Goal: Task Accomplishment & Management: Use online tool/utility

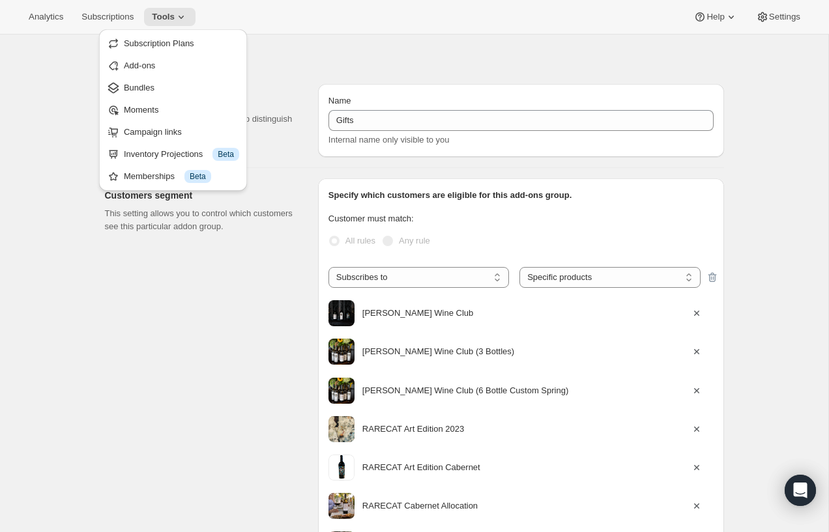
select select "selectedProducts"
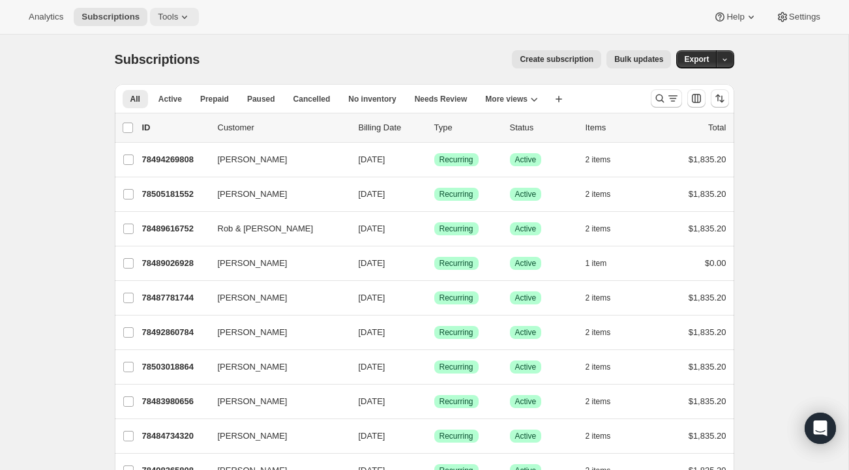
click at [191, 16] on icon at bounding box center [184, 16] width 13 height 13
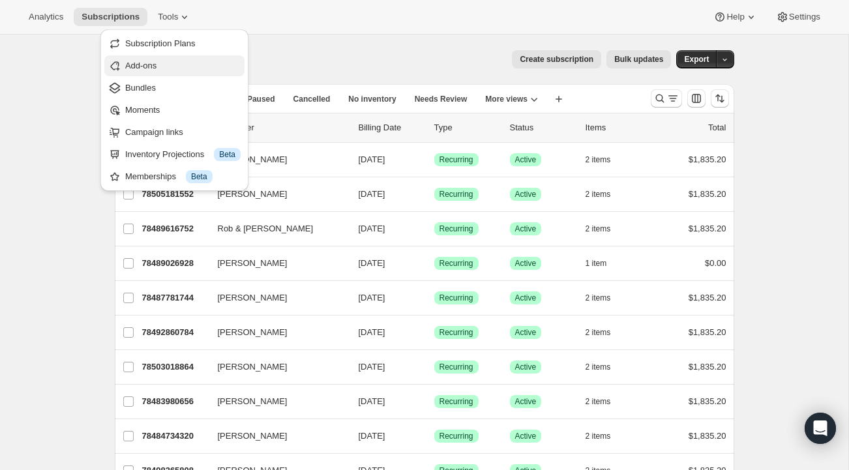
click at [156, 63] on span "Add-ons" at bounding box center [140, 66] width 31 height 10
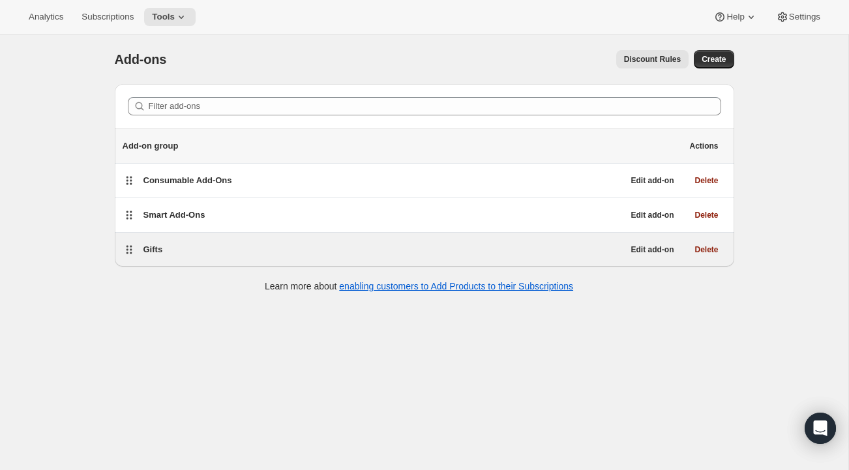
click at [154, 252] on span "Gifts" at bounding box center [153, 249] width 20 height 10
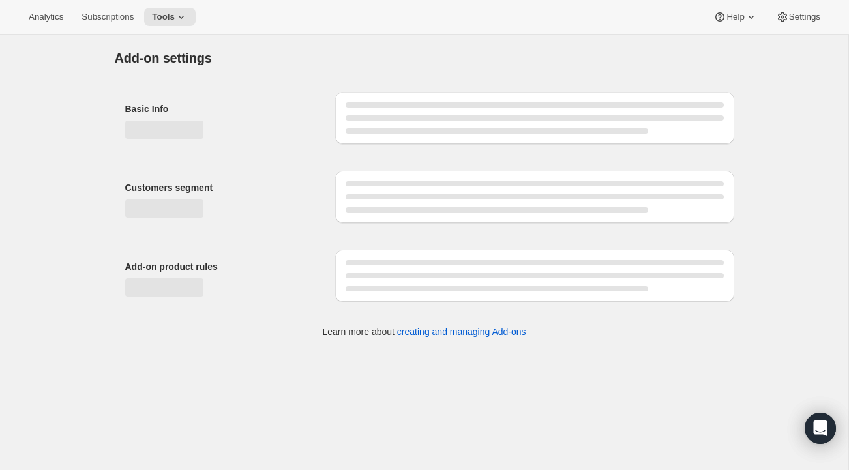
select select "selectedProducts"
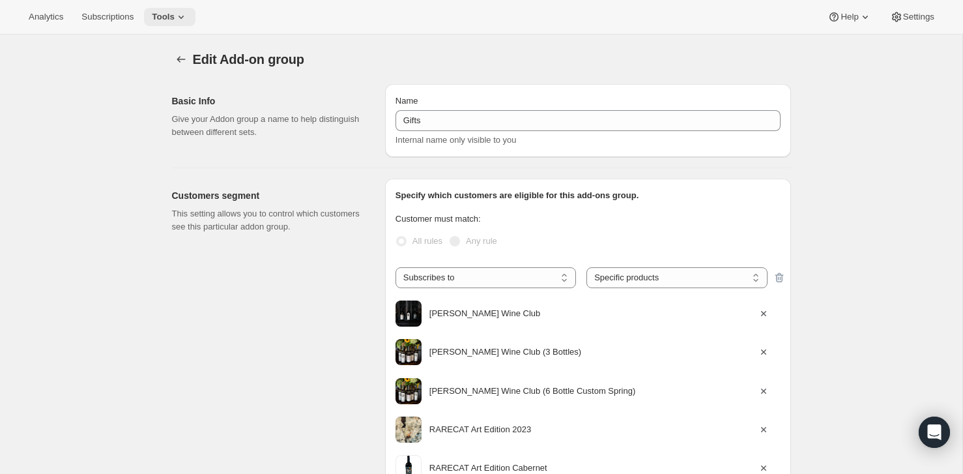
click at [184, 16] on icon at bounding box center [181, 17] width 5 height 3
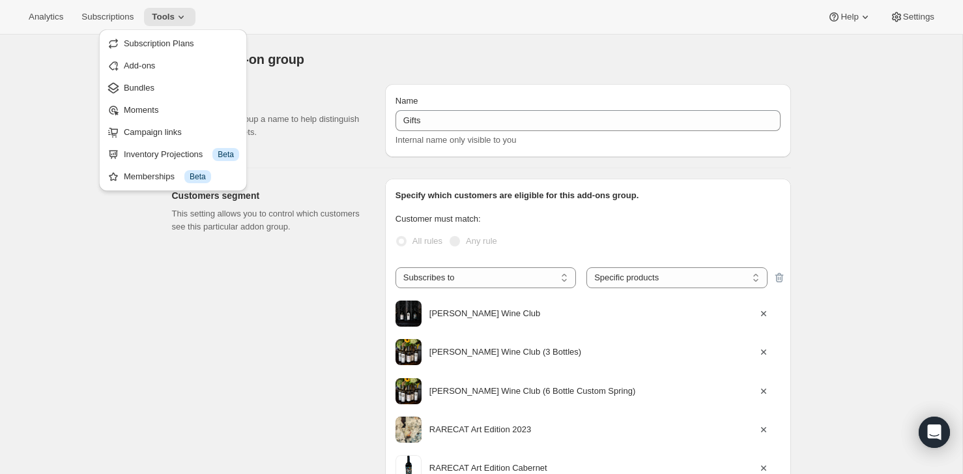
click at [377, 46] on div "Edit Add-on group. This page is ready Edit Add-on group" at bounding box center [481, 60] width 619 height 50
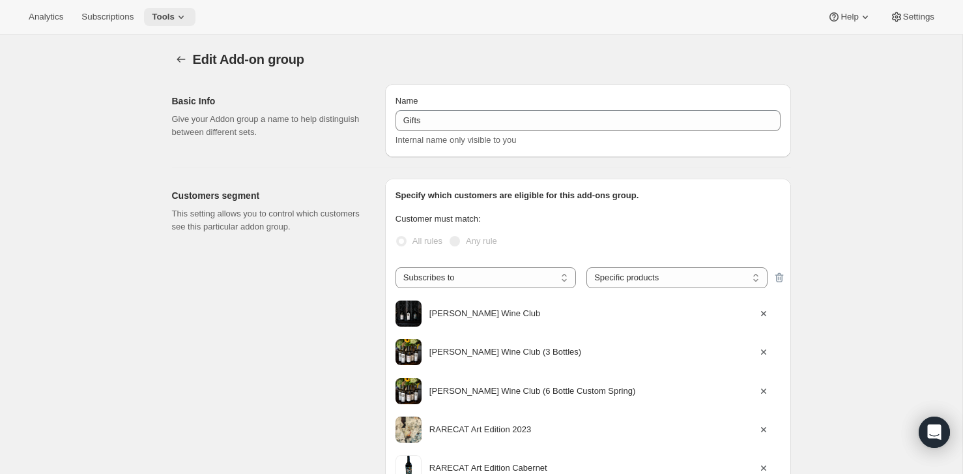
click at [188, 13] on icon at bounding box center [181, 16] width 13 height 13
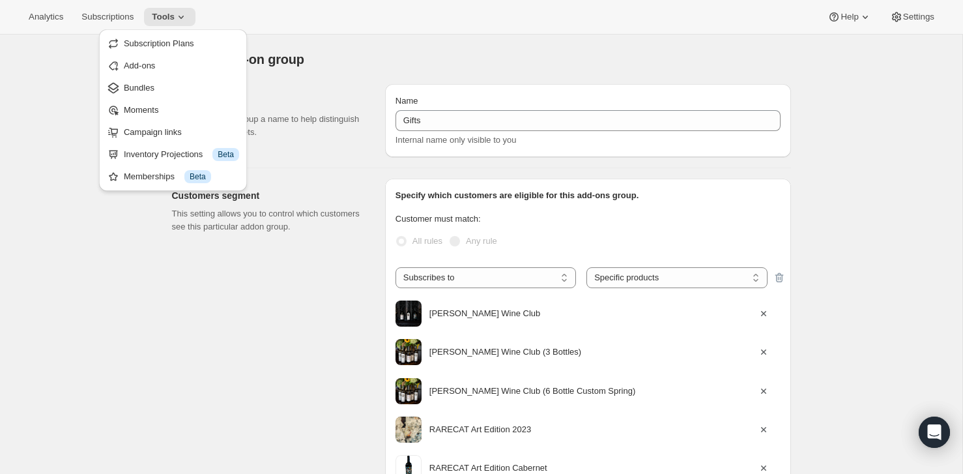
click at [177, 315] on div "Customers segment This setting allows you to control which customers see this p…" at bounding box center [273, 411] width 203 height 465
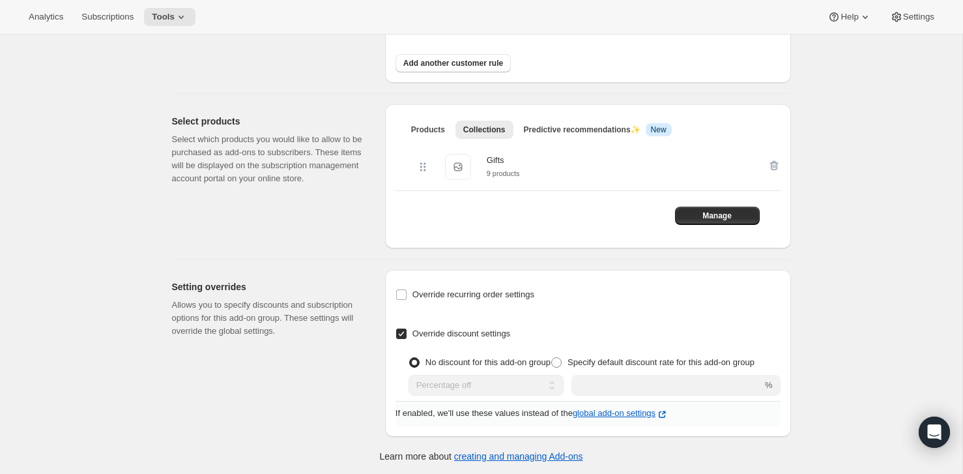
scroll to position [563, 0]
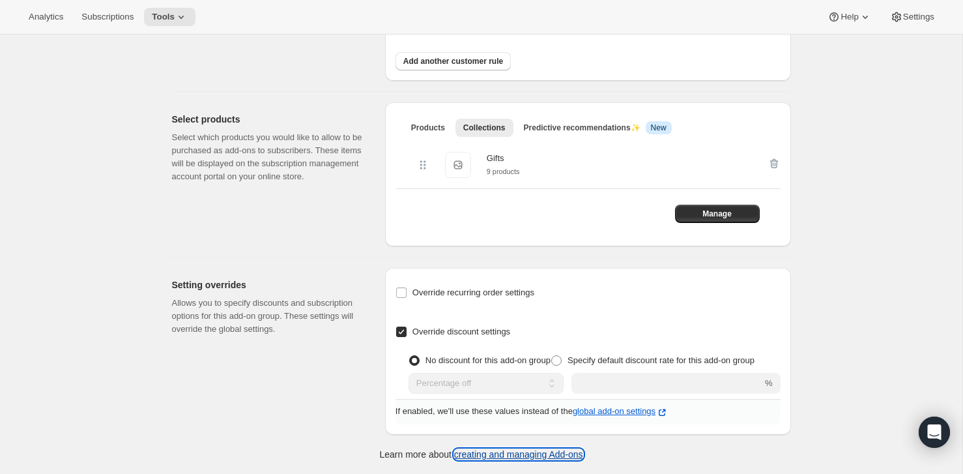
click at [525, 454] on link "creating and managing Add-ons" at bounding box center [518, 454] width 129 height 10
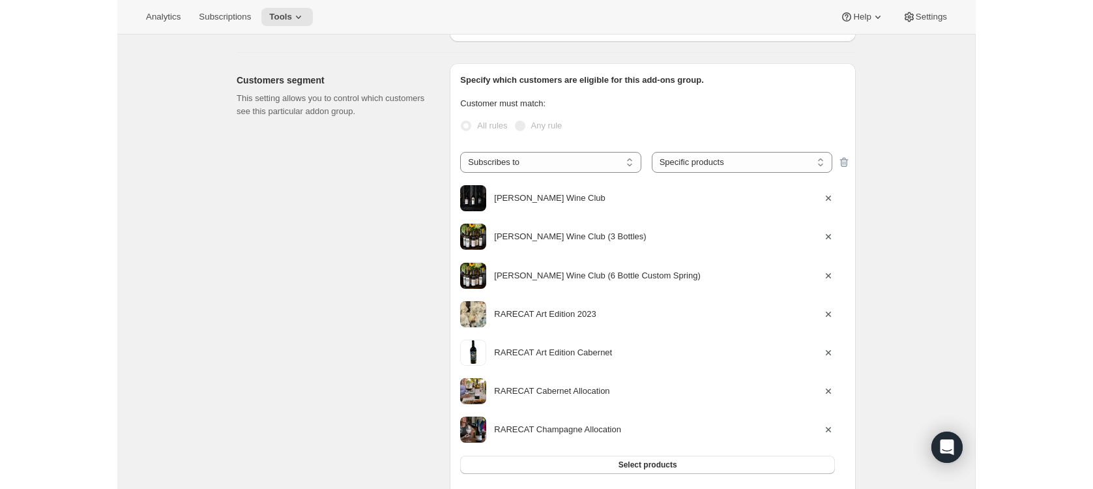
scroll to position [0, 0]
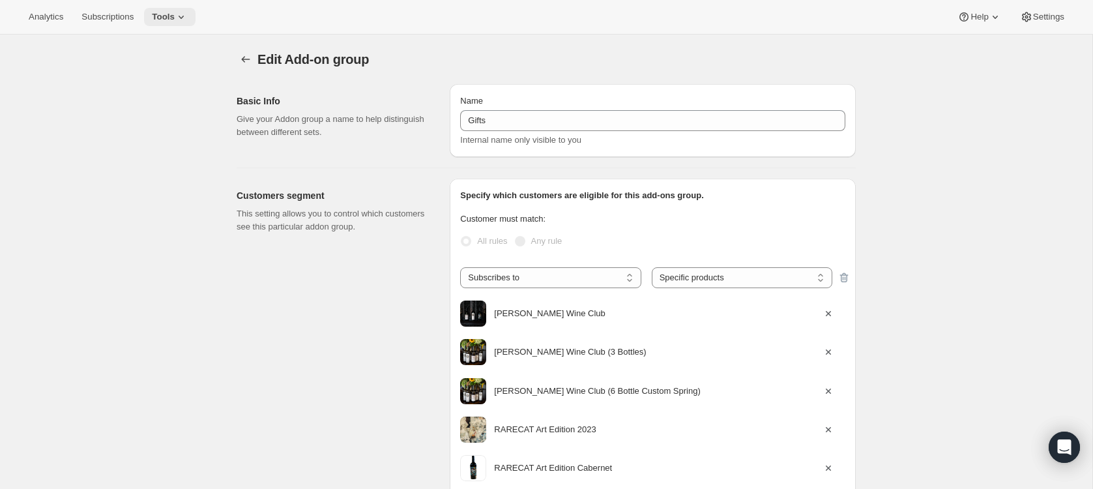
click at [186, 15] on icon at bounding box center [181, 16] width 13 height 13
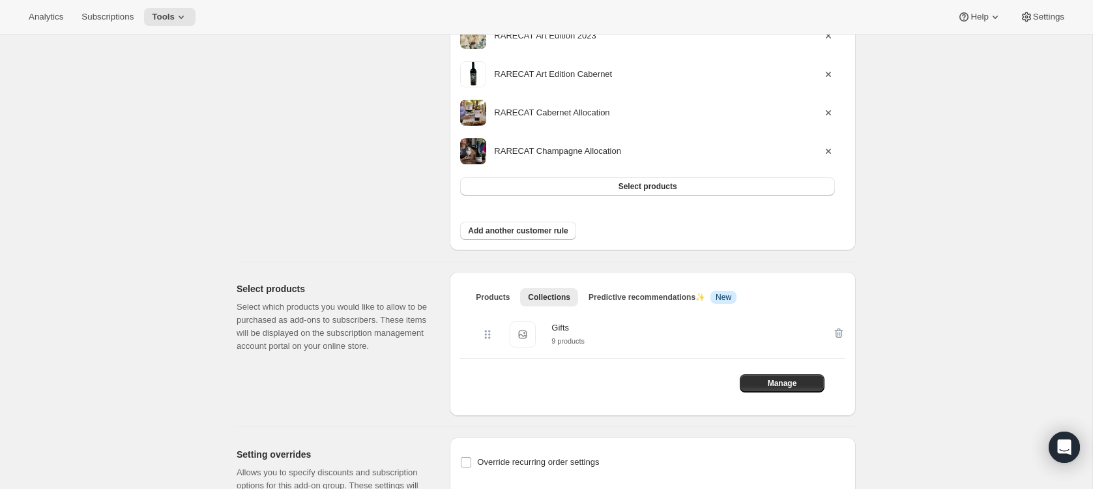
scroll to position [549, 0]
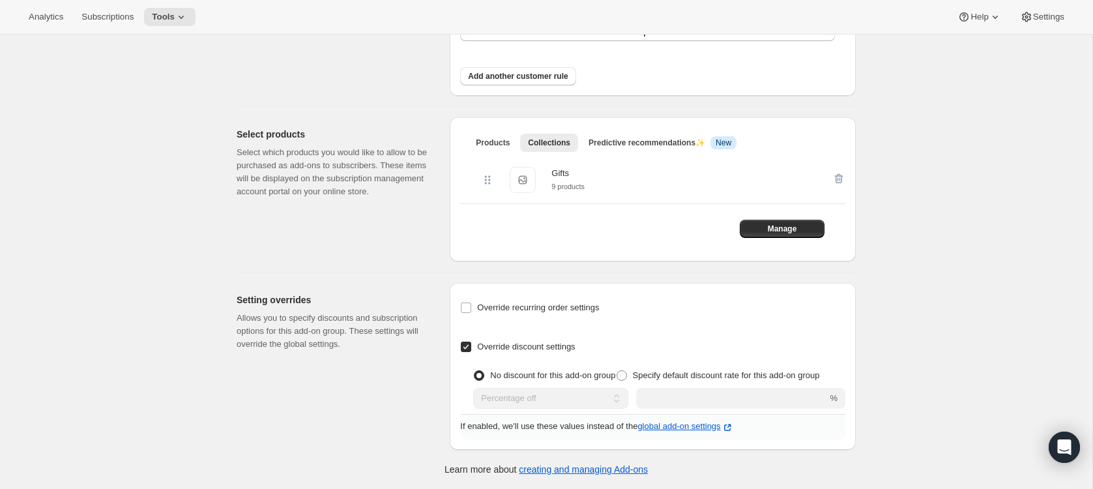
click at [486, 182] on icon at bounding box center [486, 183] width 2 height 2
click at [610, 180] on div "Gifts Gifts 9 products" at bounding box center [663, 179] width 364 height 47
click at [560, 174] on div "Gifts" at bounding box center [567, 173] width 33 height 13
click at [522, 179] on span "Gifts" at bounding box center [523, 180] width 26 height 26
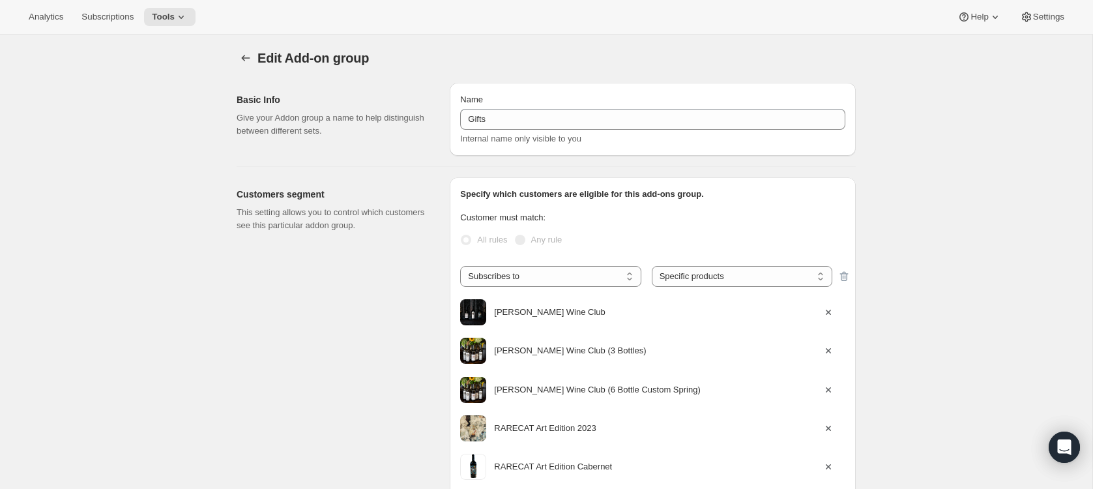
scroll to position [0, 0]
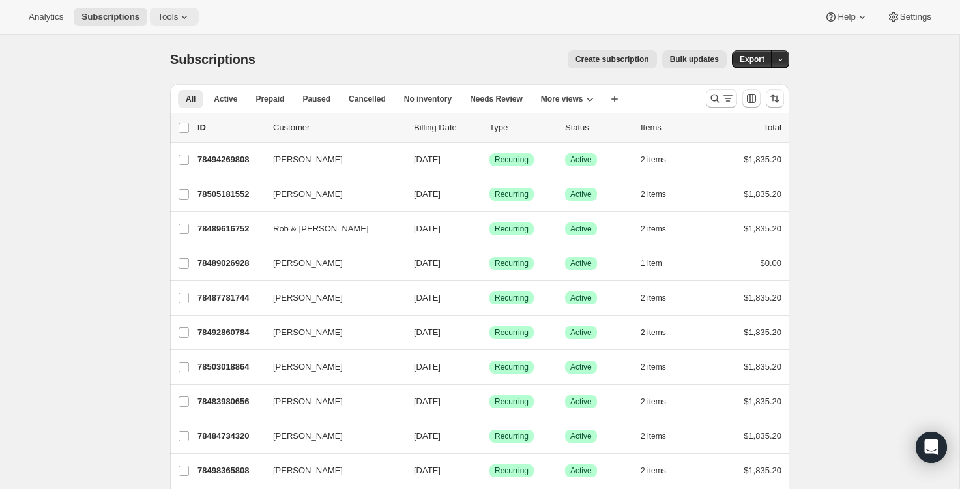
click at [191, 14] on icon at bounding box center [184, 16] width 13 height 13
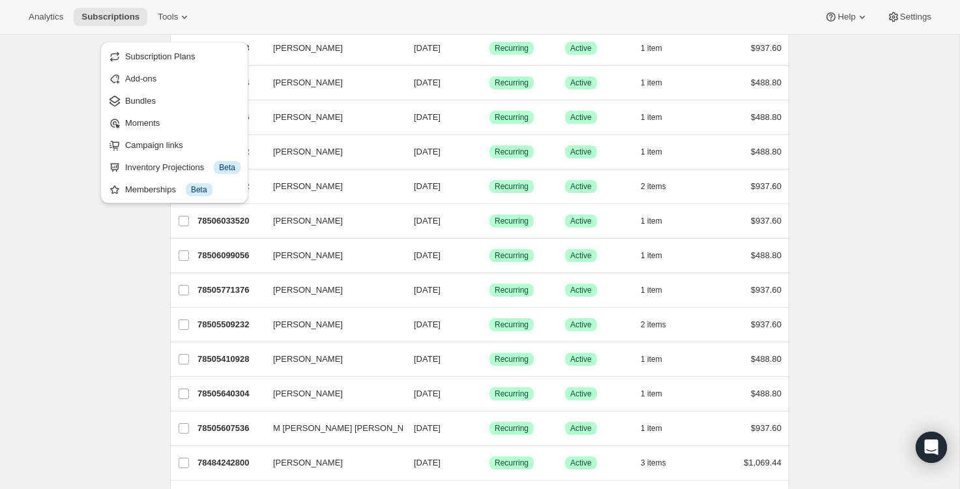
scroll to position [1456, 0]
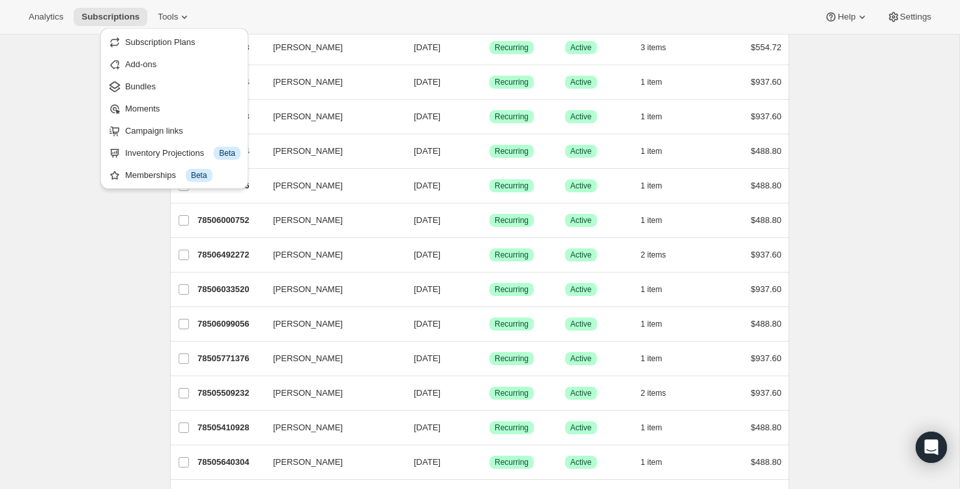
scroll to position [1219, 0]
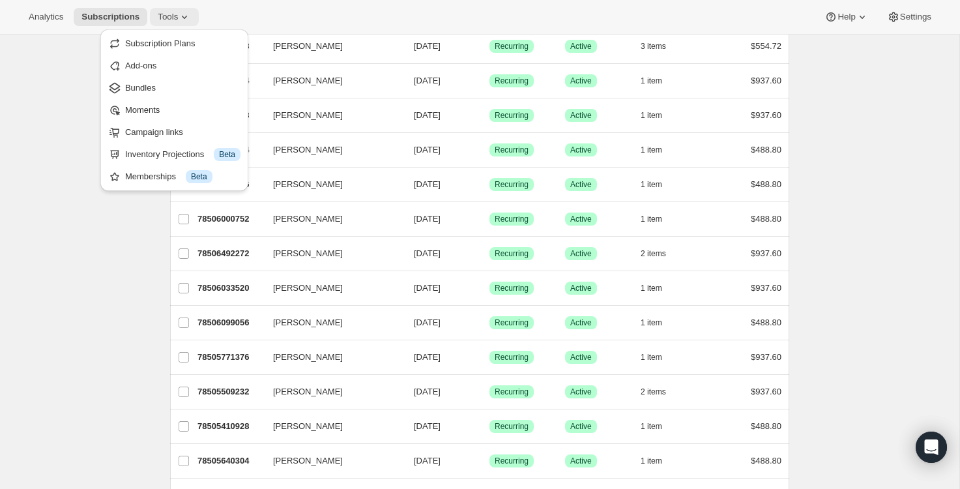
click at [188, 14] on icon at bounding box center [184, 16] width 13 height 13
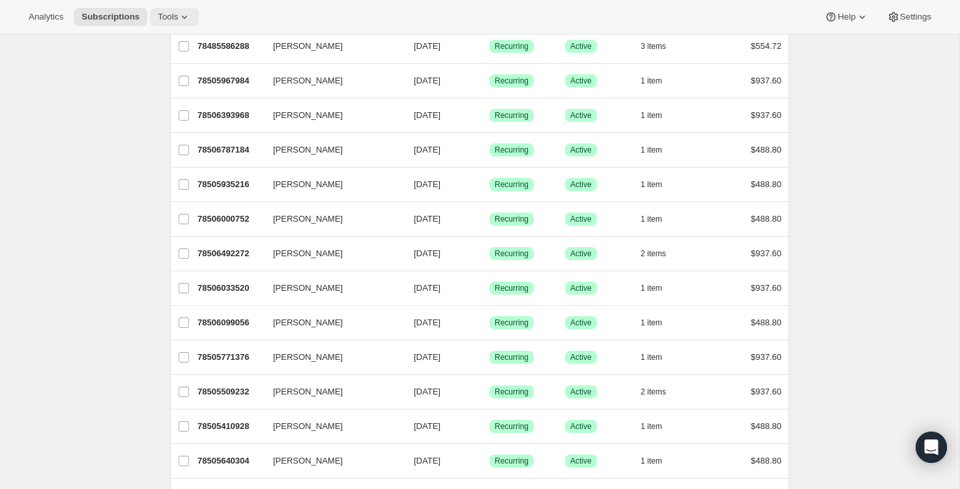
click at [188, 14] on icon at bounding box center [184, 16] width 13 height 13
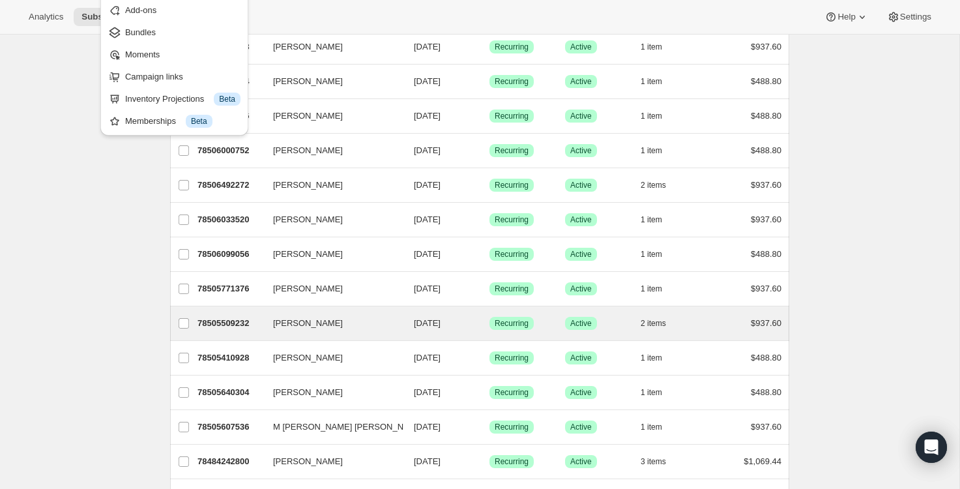
scroll to position [1456, 0]
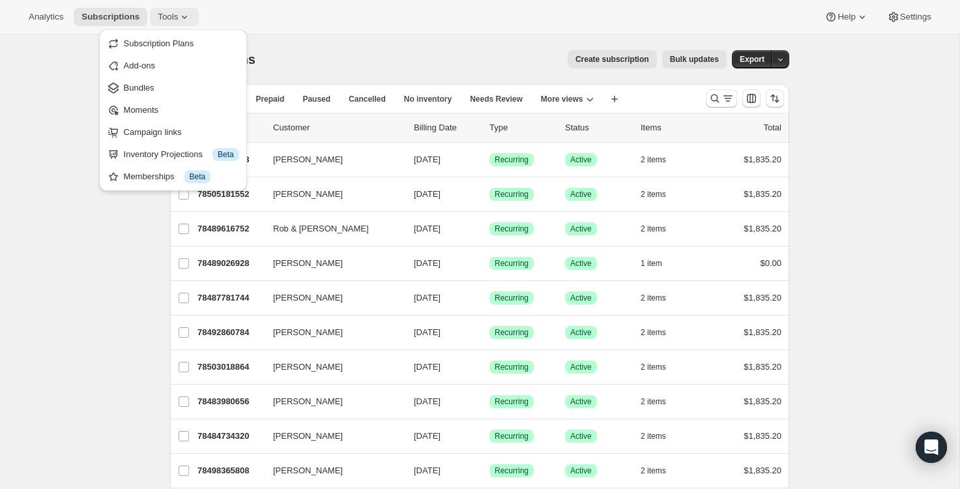
click at [188, 15] on icon at bounding box center [184, 16] width 13 height 13
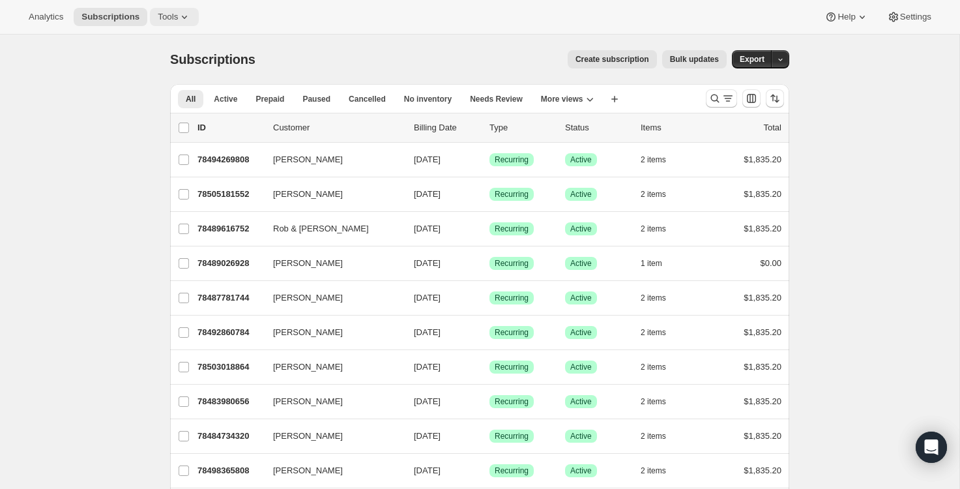
click at [186, 15] on icon at bounding box center [184, 16] width 13 height 13
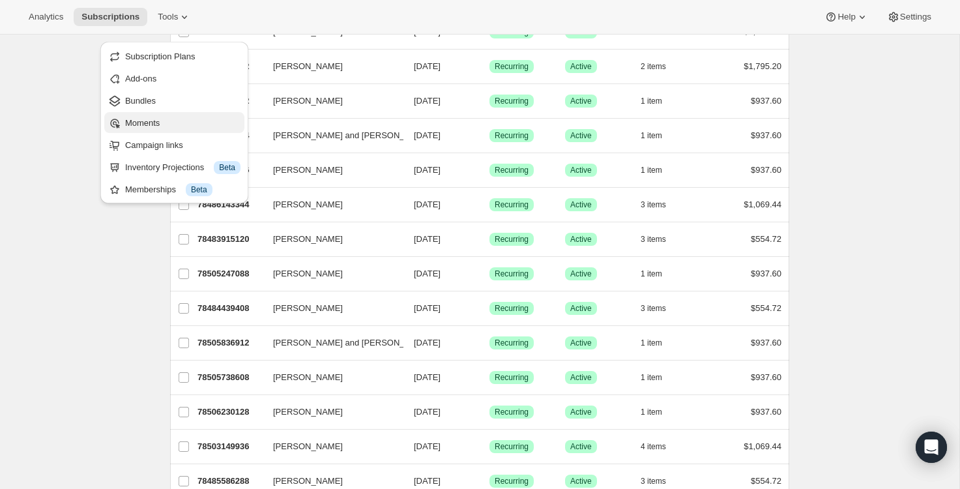
scroll to position [781, 0]
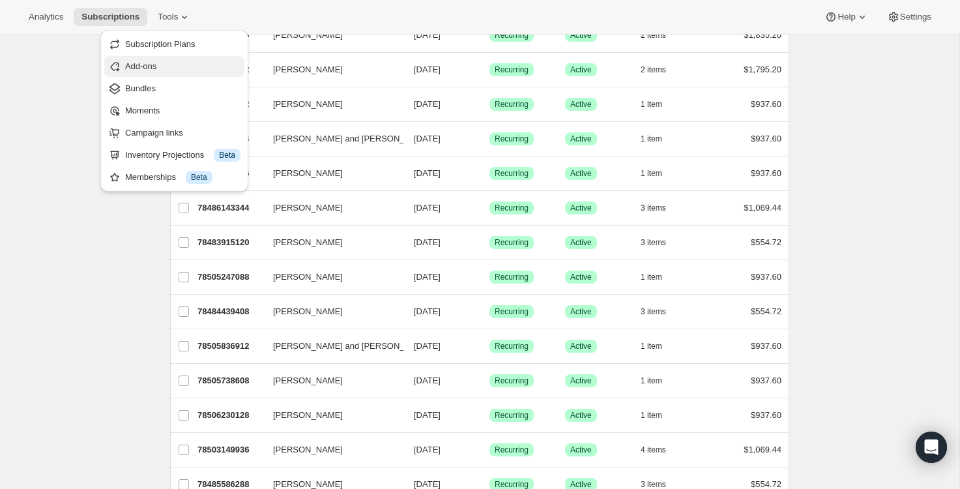
click at [148, 63] on span "Add-ons" at bounding box center [140, 66] width 31 height 10
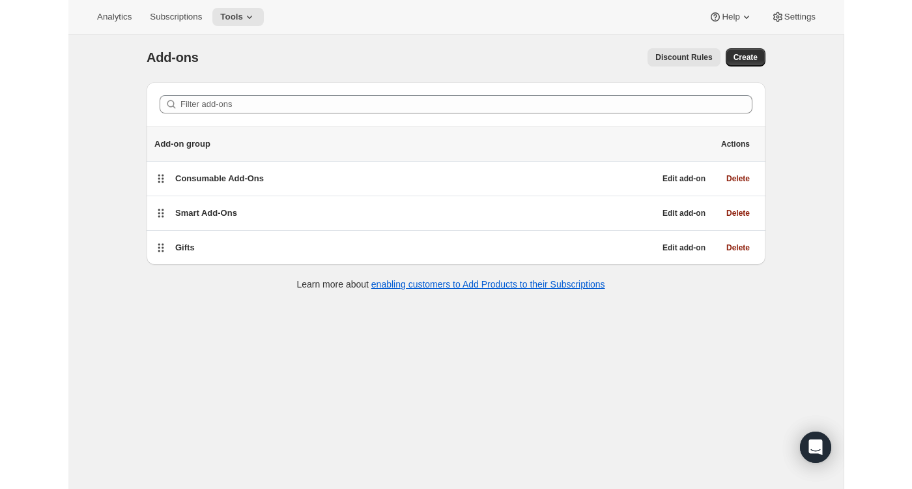
scroll to position [20, 0]
